Goal: Task Accomplishment & Management: Use online tool/utility

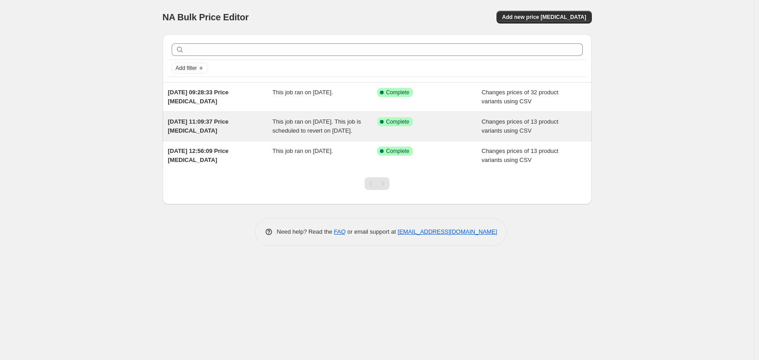
click at [496, 120] on span "Changes prices of 13 product variants using CSV" at bounding box center [520, 126] width 77 height 16
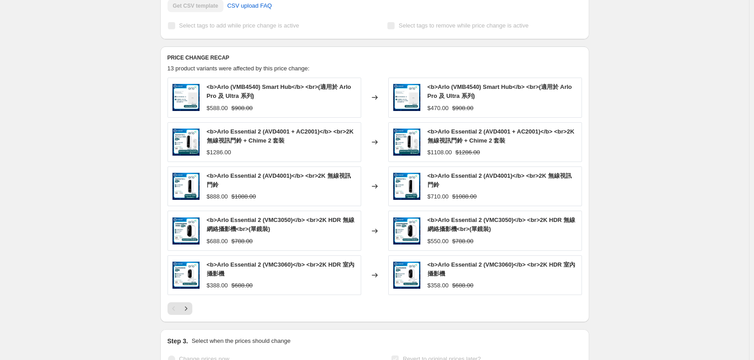
scroll to position [361, 0]
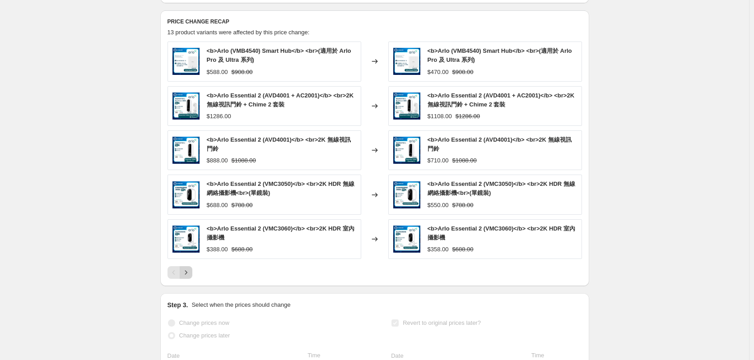
click at [187, 277] on icon "Next" at bounding box center [186, 272] width 9 height 9
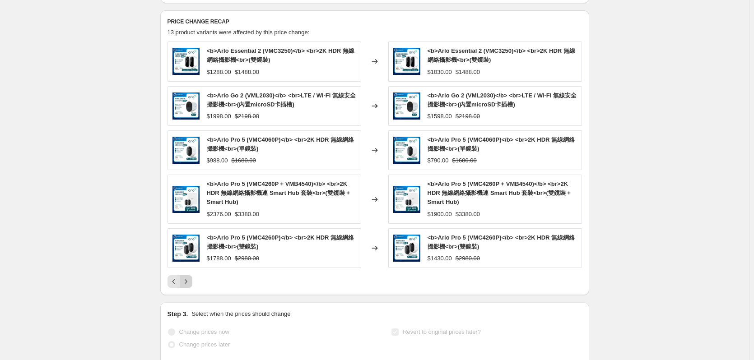
click at [190, 286] on icon "Next" at bounding box center [186, 281] width 9 height 9
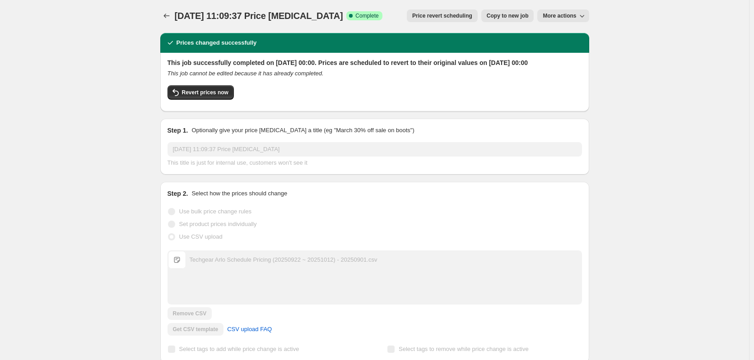
scroll to position [0, 0]
